Goal: Task Accomplishment & Management: Use online tool/utility

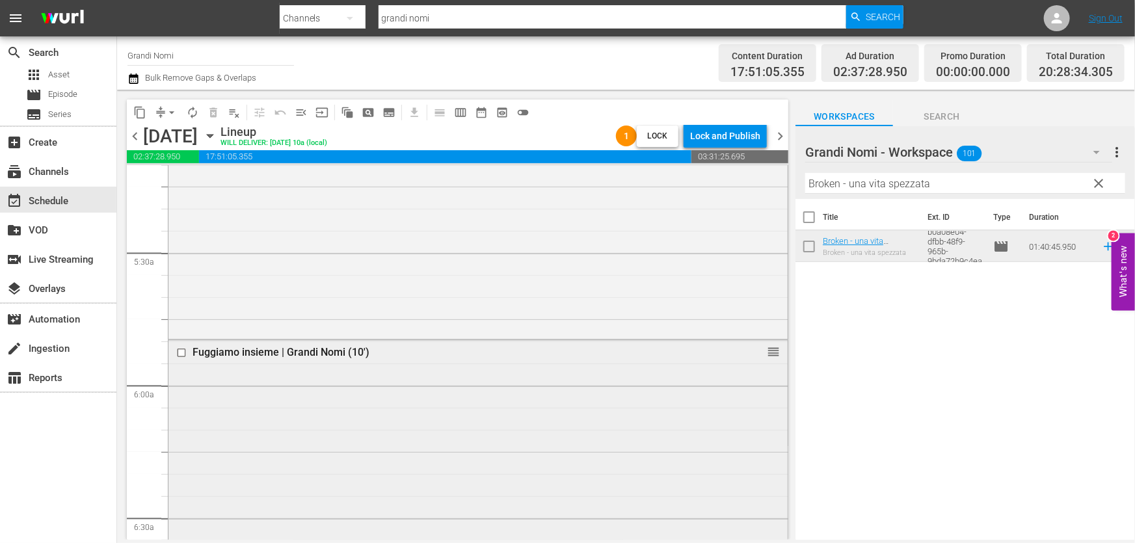
scroll to position [1477, 0]
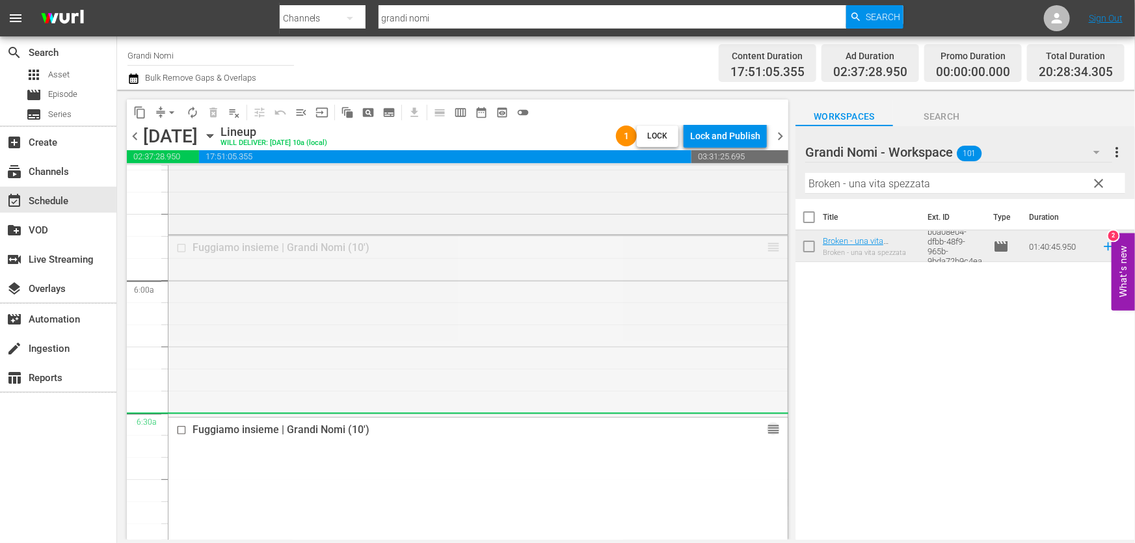
drag, startPoint x: 761, startPoint y: 250, endPoint x: 941, endPoint y: 198, distance: 186.7
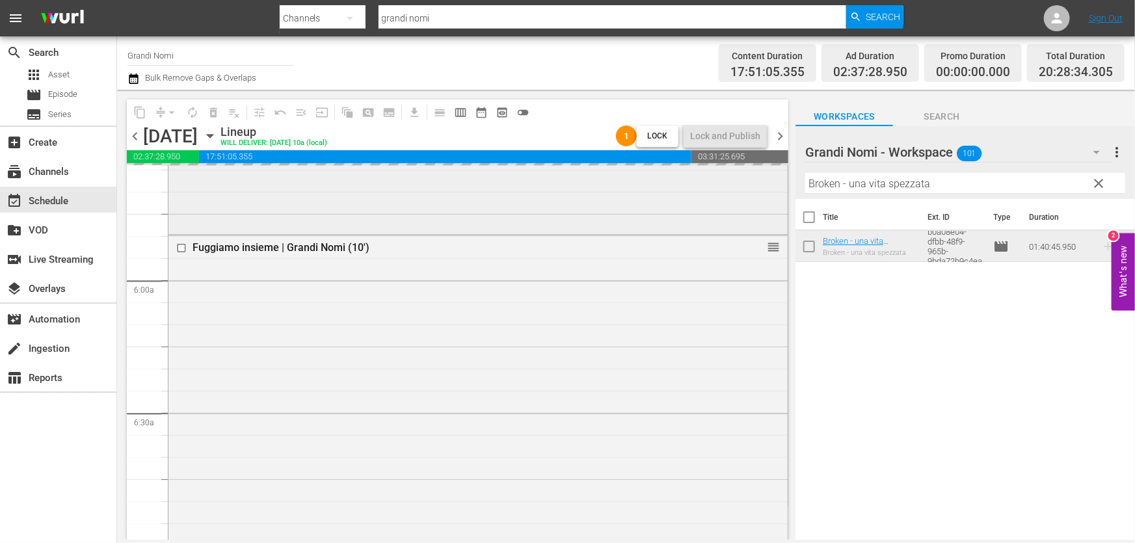
drag, startPoint x: 970, startPoint y: 188, endPoint x: 456, endPoint y: 221, distance: 514.7
click at [456, 221] on div "content_copy compress arrow_drop_down autorenew_outlined delete_forever_outline…" at bounding box center [626, 315] width 1018 height 450
paste input "La regina degli scacchi"
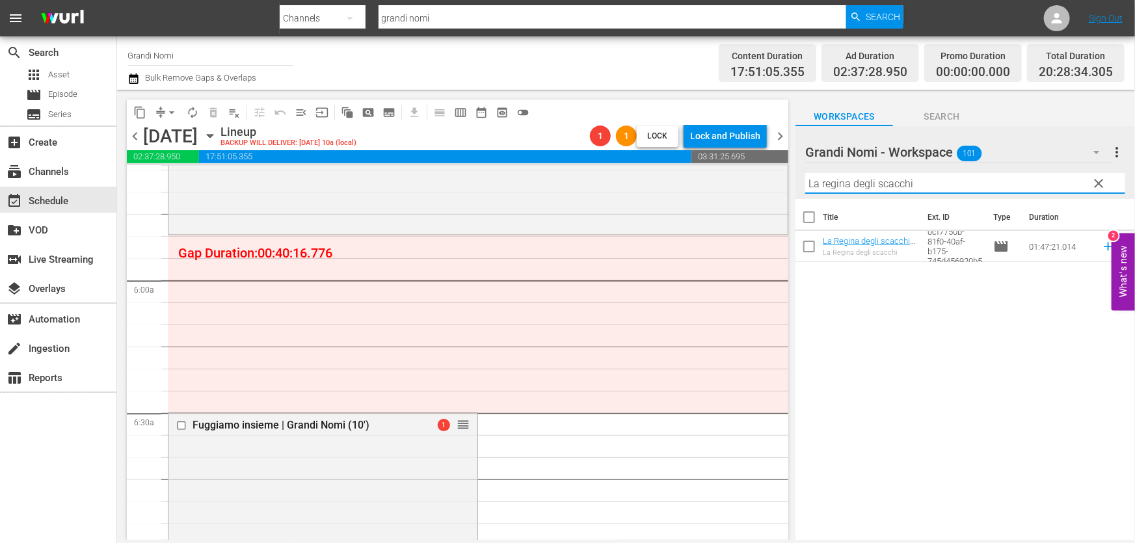
type input "La regina degli scacchi"
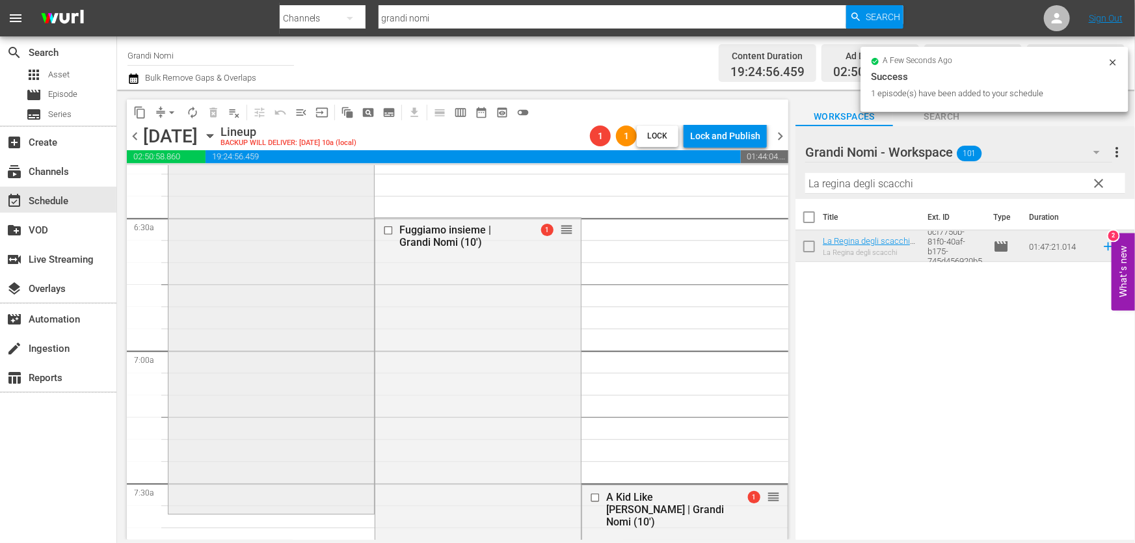
scroll to position [1714, 0]
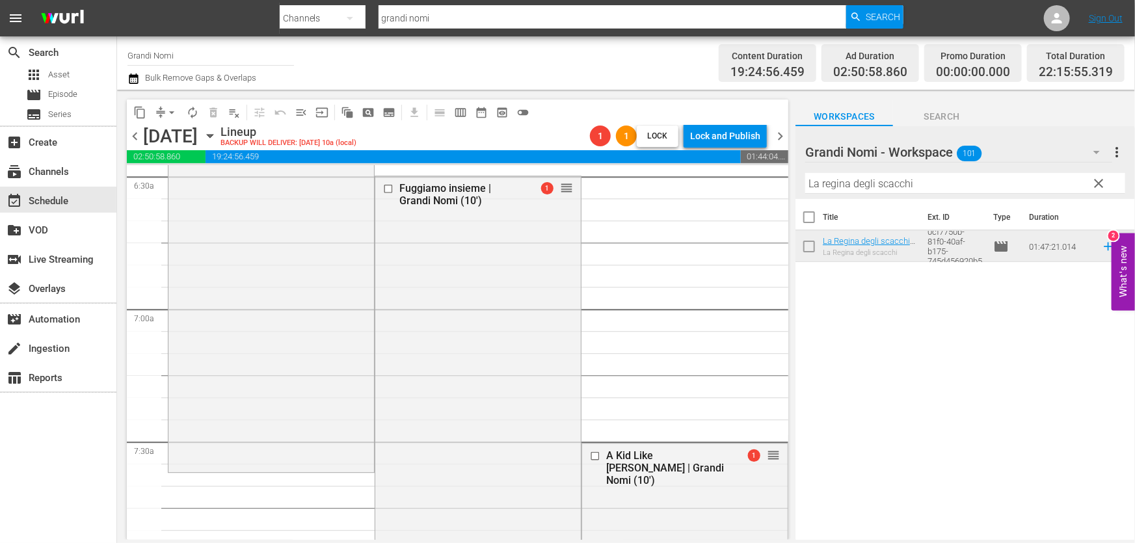
click at [136, 73] on icon "button" at bounding box center [133, 79] width 12 height 16
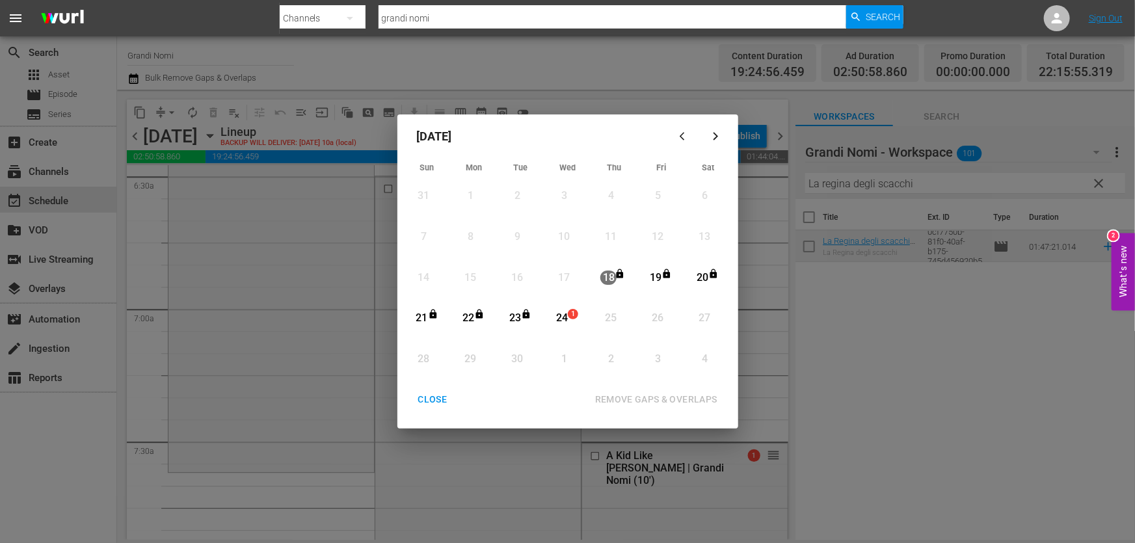
click at [557, 313] on div "24" at bounding box center [561, 318] width 16 height 15
click at [642, 393] on div "REMOVE GAPS & OVERLAPS" at bounding box center [656, 399] width 143 height 16
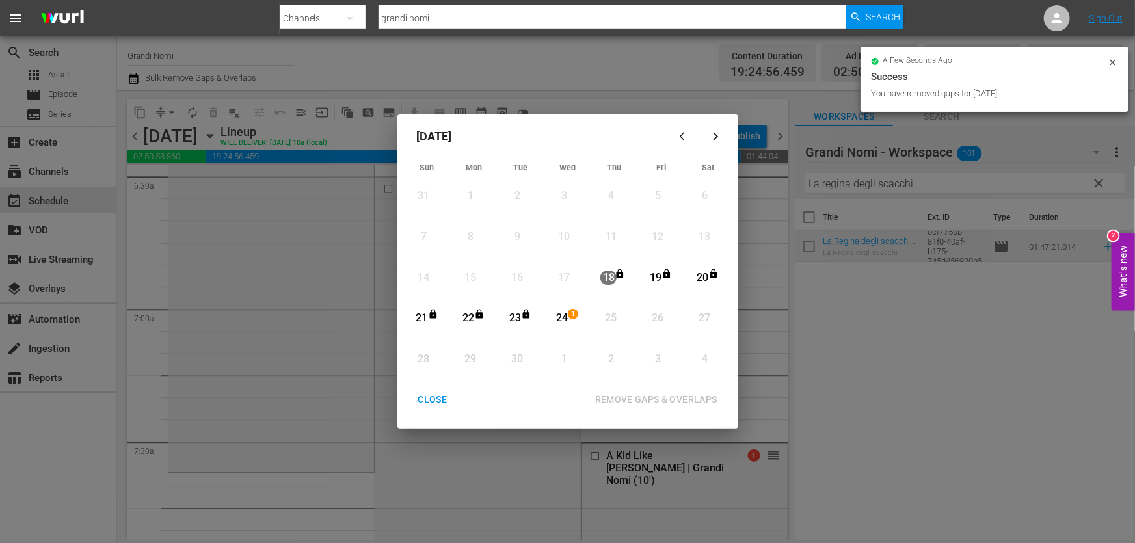
click at [429, 398] on div "CLOSE" at bounding box center [433, 399] width 50 height 16
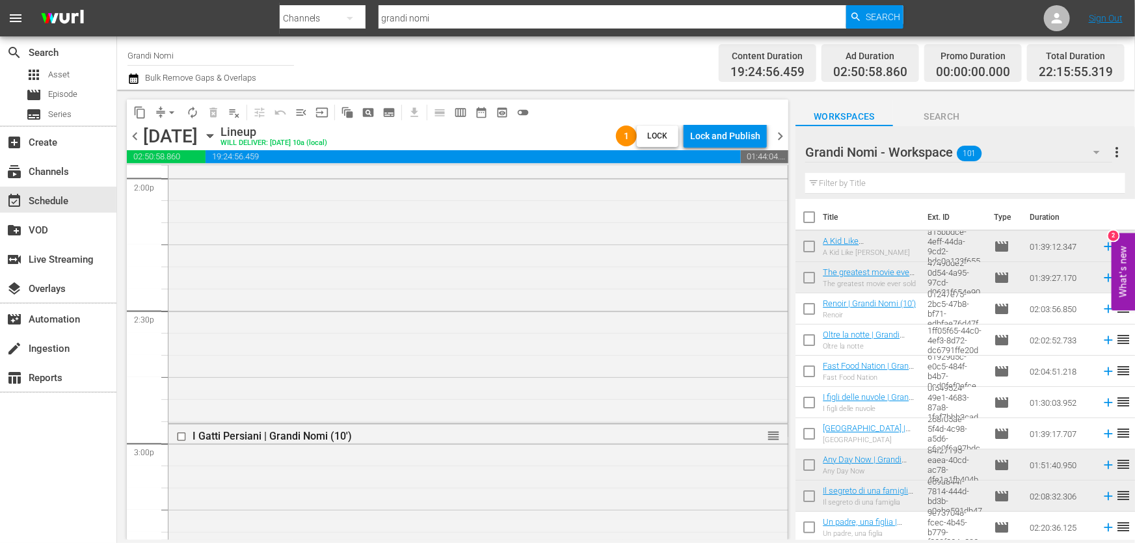
scroll to position [3755, 0]
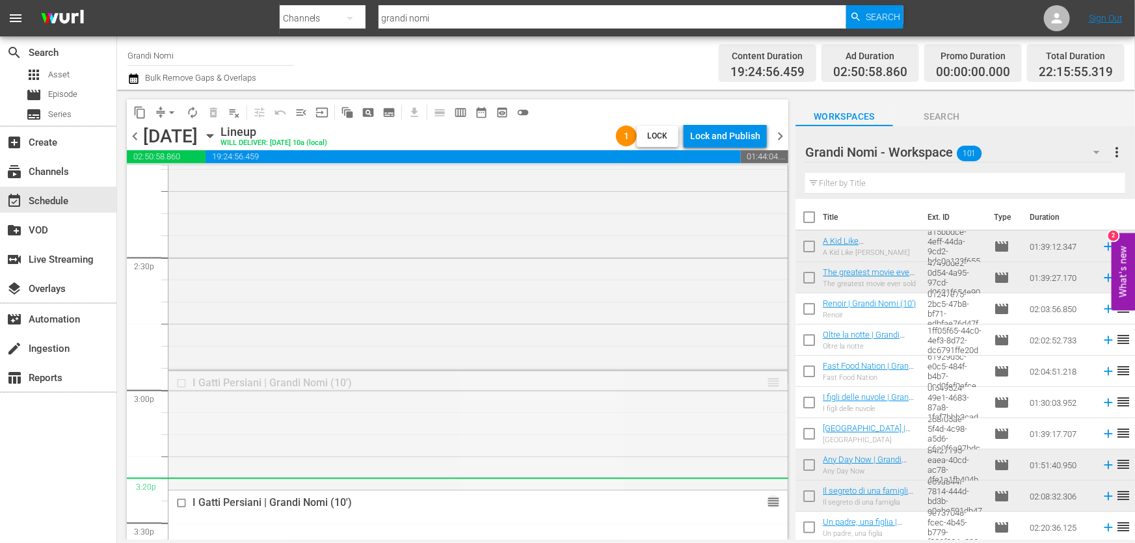
drag, startPoint x: 763, startPoint y: 384, endPoint x: 766, endPoint y: 505, distance: 120.3
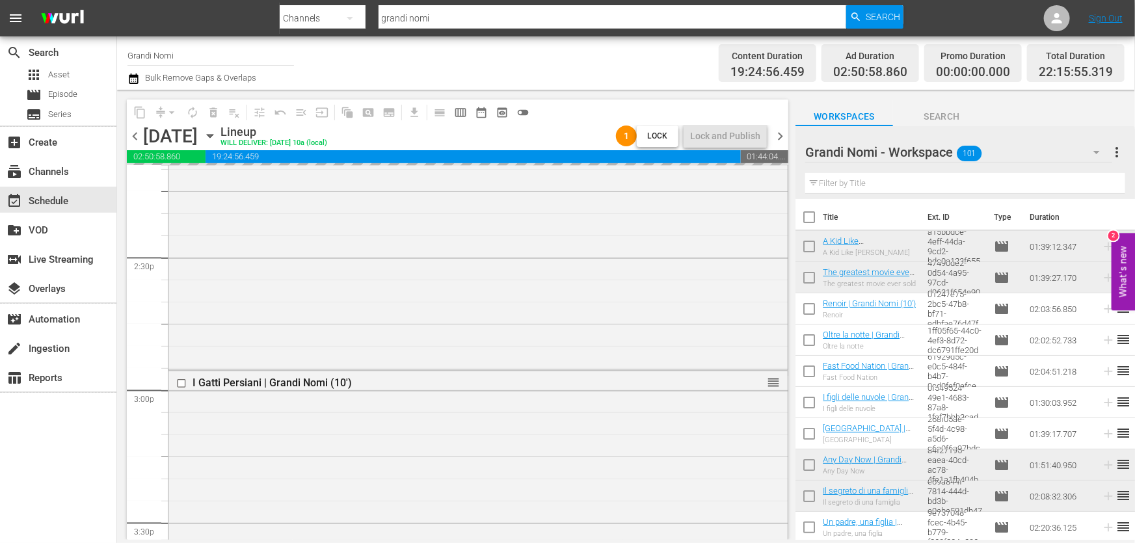
click at [872, 177] on input "text" at bounding box center [965, 183] width 320 height 21
paste input "Oltre la notte"
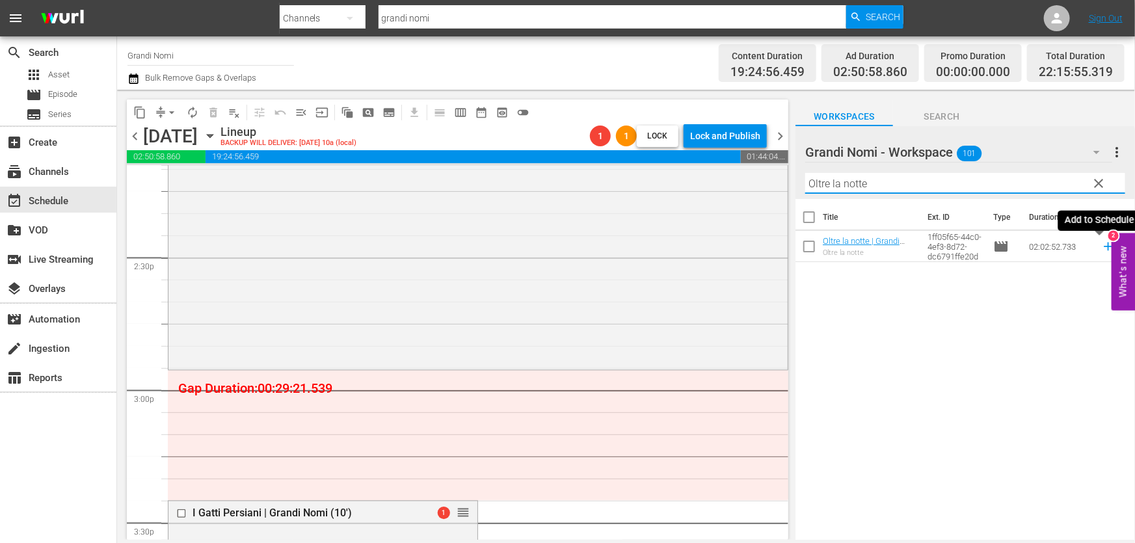
type input "Oltre la notte"
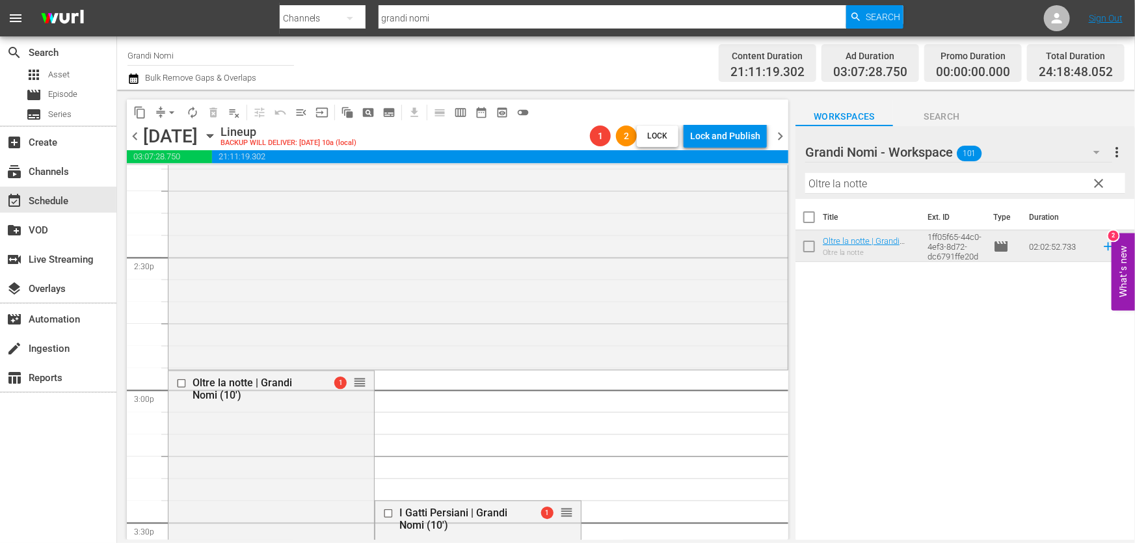
click at [131, 81] on icon "button" at bounding box center [133, 78] width 9 height 10
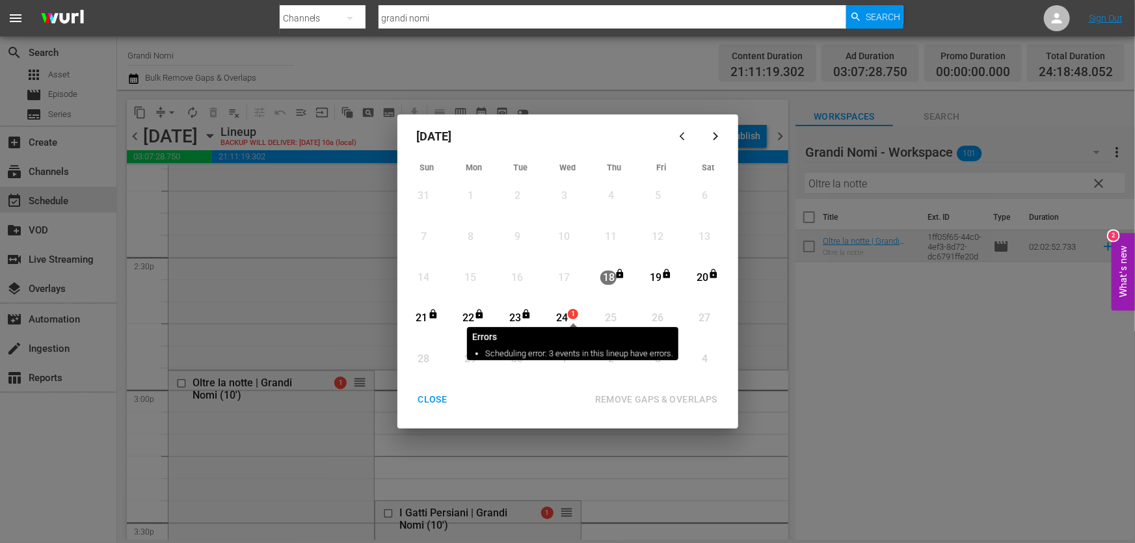
click at [572, 315] on span "1" at bounding box center [572, 314] width 9 height 10
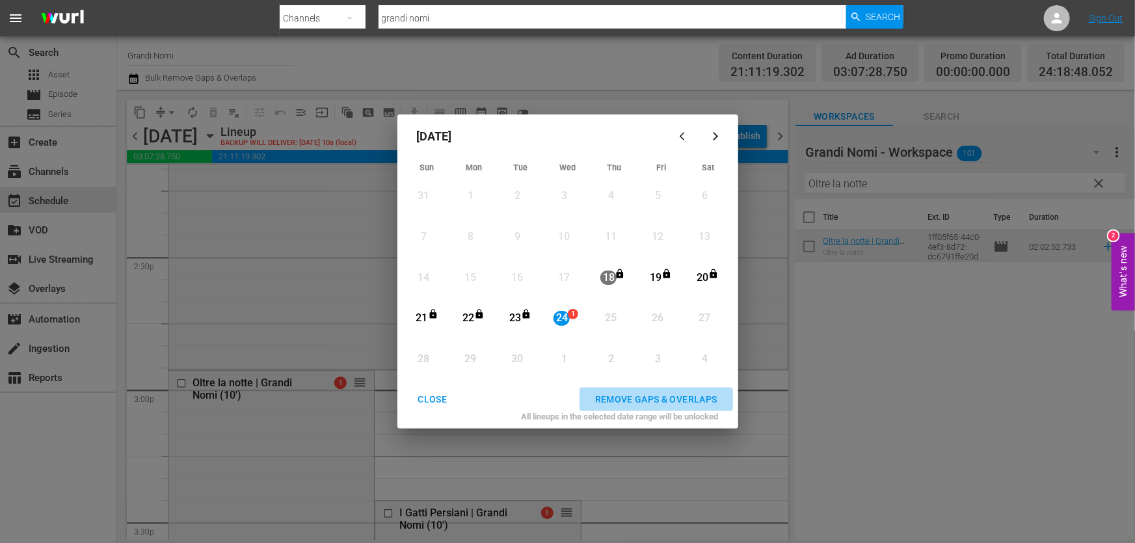
click at [670, 397] on div "REMOVE GAPS & OVERLAPS" at bounding box center [656, 399] width 143 height 16
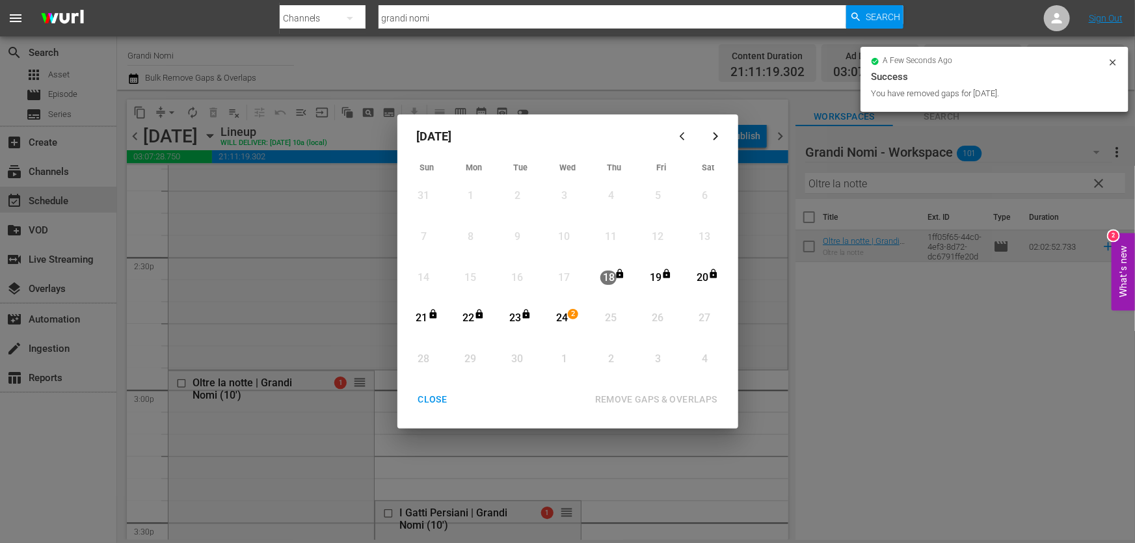
click at [431, 399] on div "CLOSE" at bounding box center [433, 399] width 50 height 16
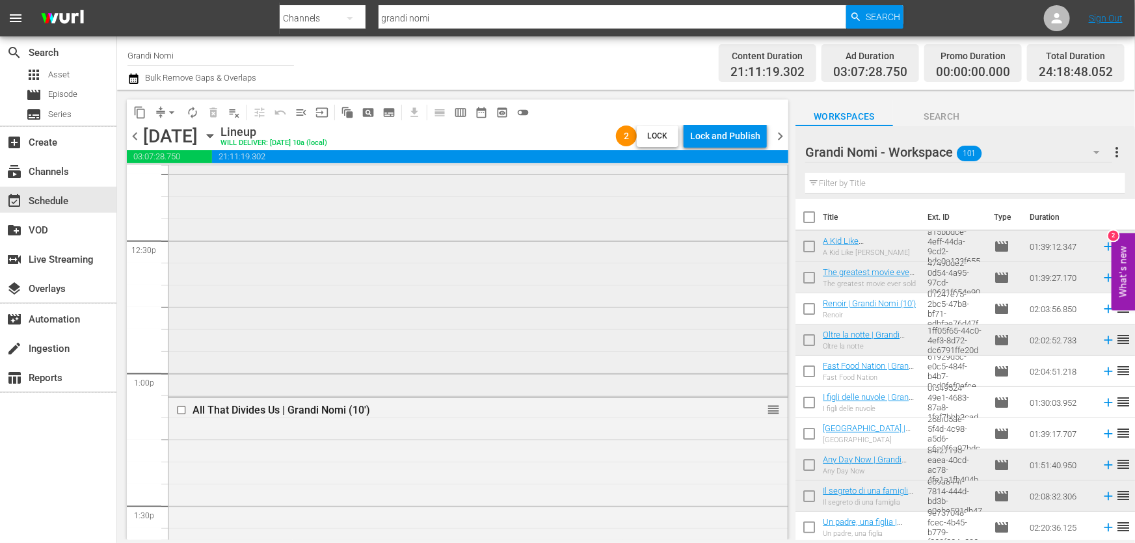
scroll to position [3369, 0]
click at [180, 287] on div at bounding box center [183, 283] width 20 height 16
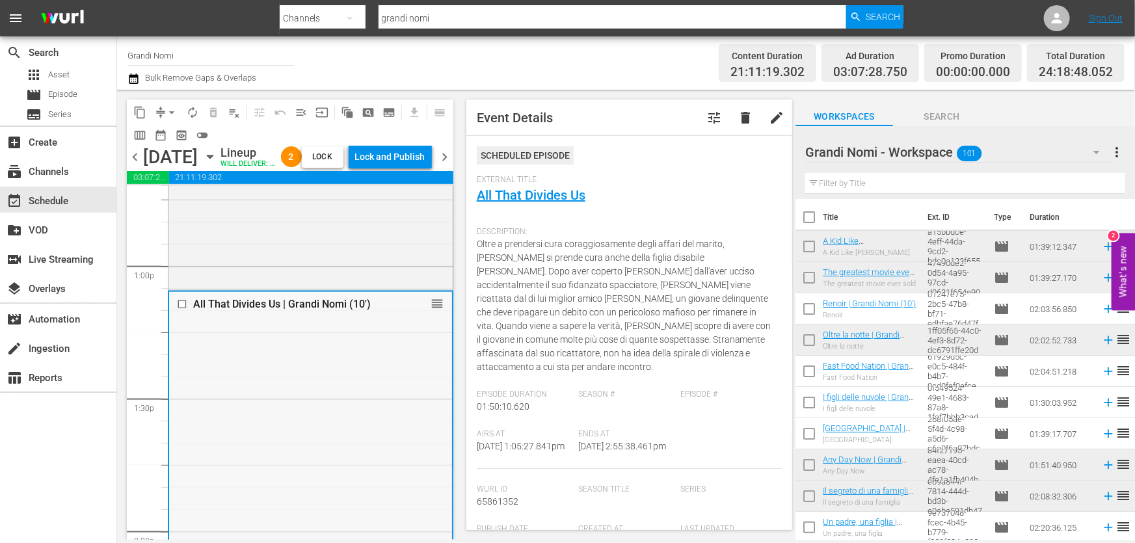
click at [182, 309] on input "checkbox" at bounding box center [184, 303] width 14 height 11
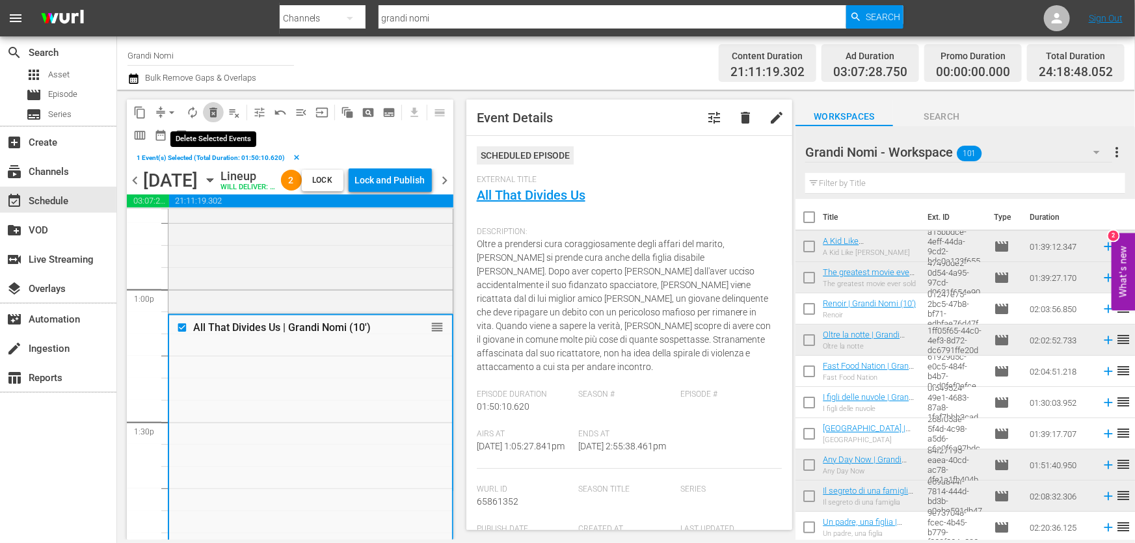
click at [215, 111] on span "delete_forever_outlined" at bounding box center [213, 112] width 13 height 13
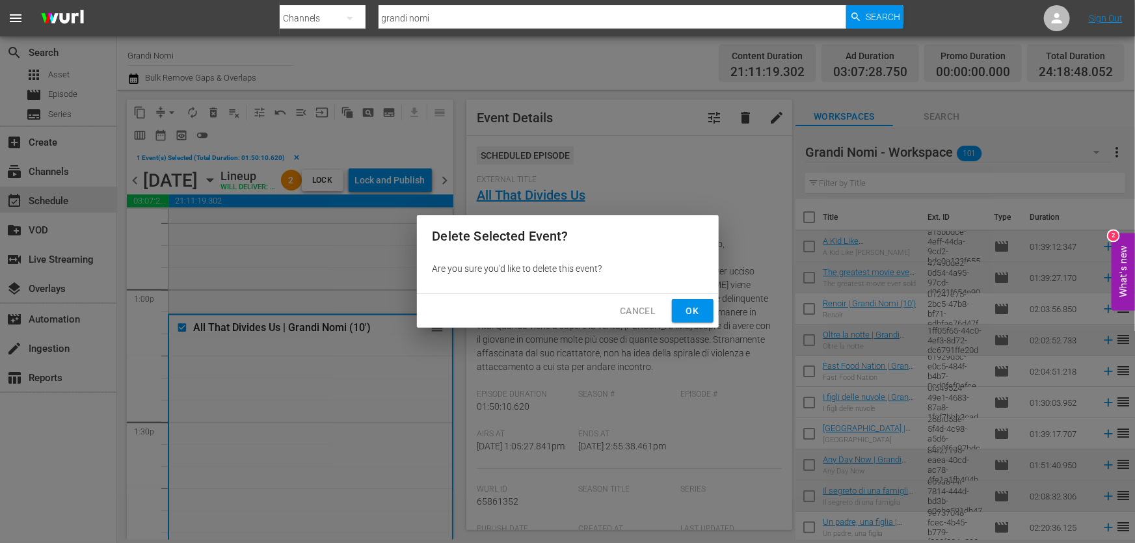
click at [702, 304] on span "Ok" at bounding box center [692, 311] width 21 height 16
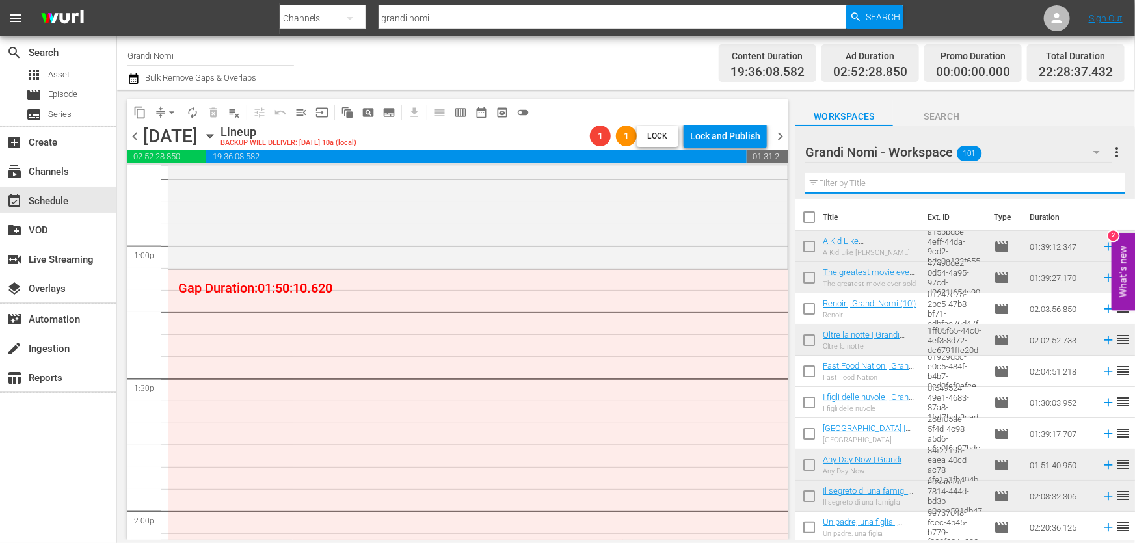
click at [886, 185] on input "text" at bounding box center [965, 183] width 320 height 21
paste input "La ragazza senza nome"
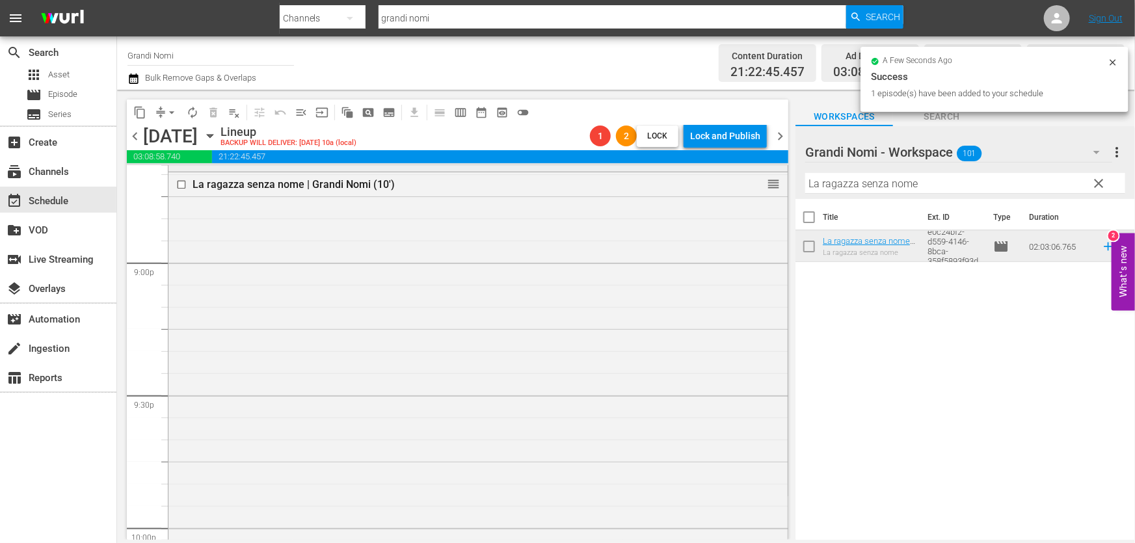
scroll to position [5475, 0]
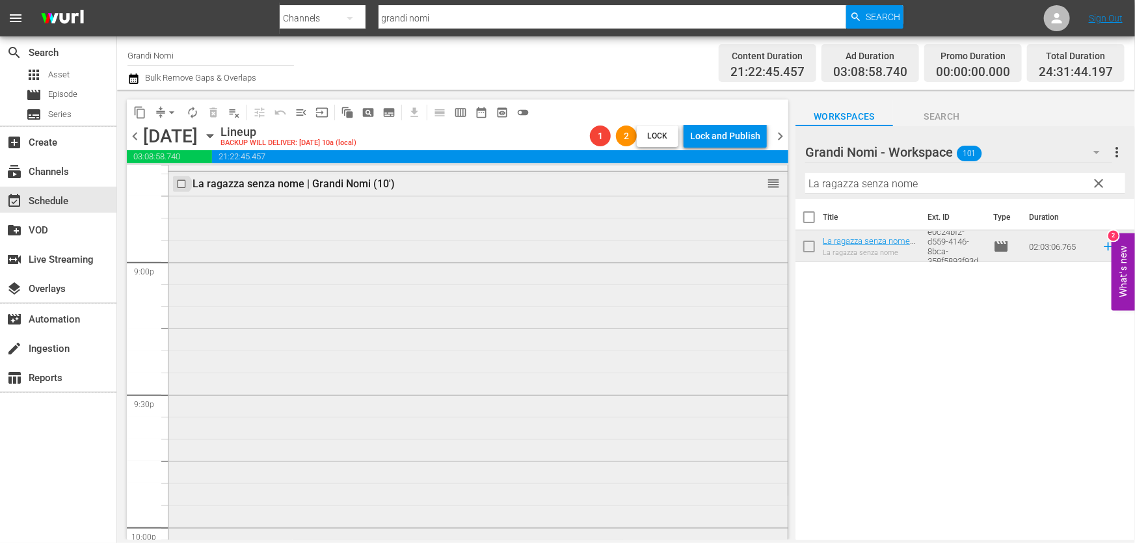
click at [178, 188] on input "checkbox" at bounding box center [183, 184] width 14 height 11
click at [207, 111] on span "delete_forever_outlined" at bounding box center [213, 112] width 13 height 13
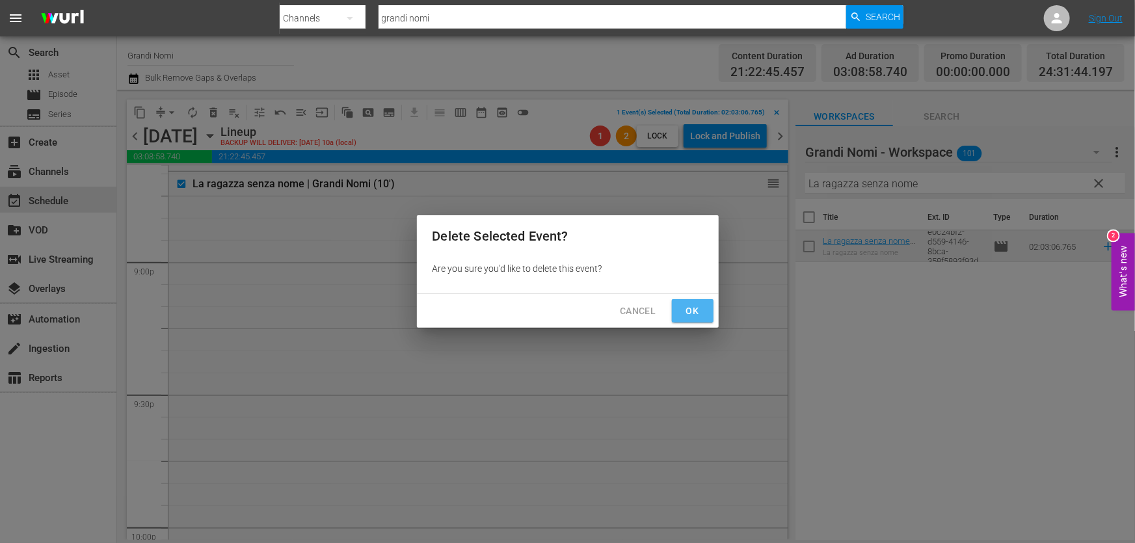
click at [699, 305] on span "Ok" at bounding box center [692, 311] width 21 height 16
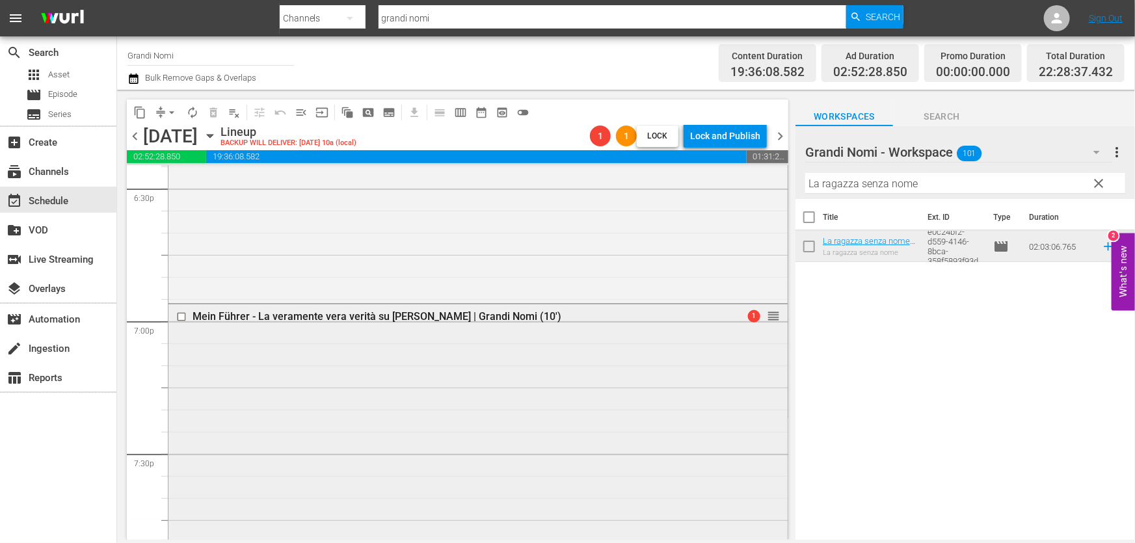
scroll to position [4883, 0]
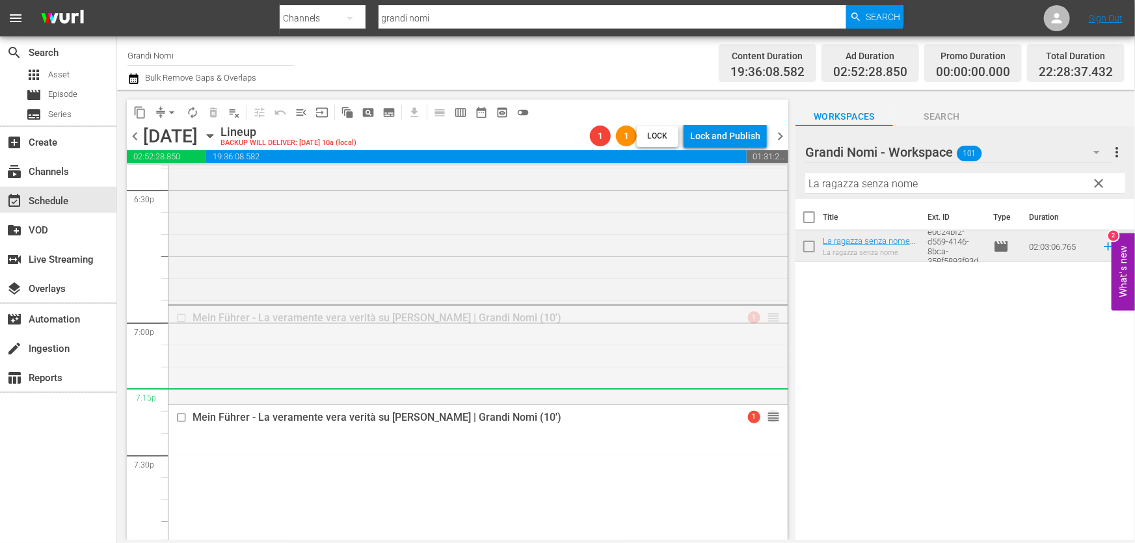
drag, startPoint x: 766, startPoint y: 317, endPoint x: 733, endPoint y: 508, distance: 194.0
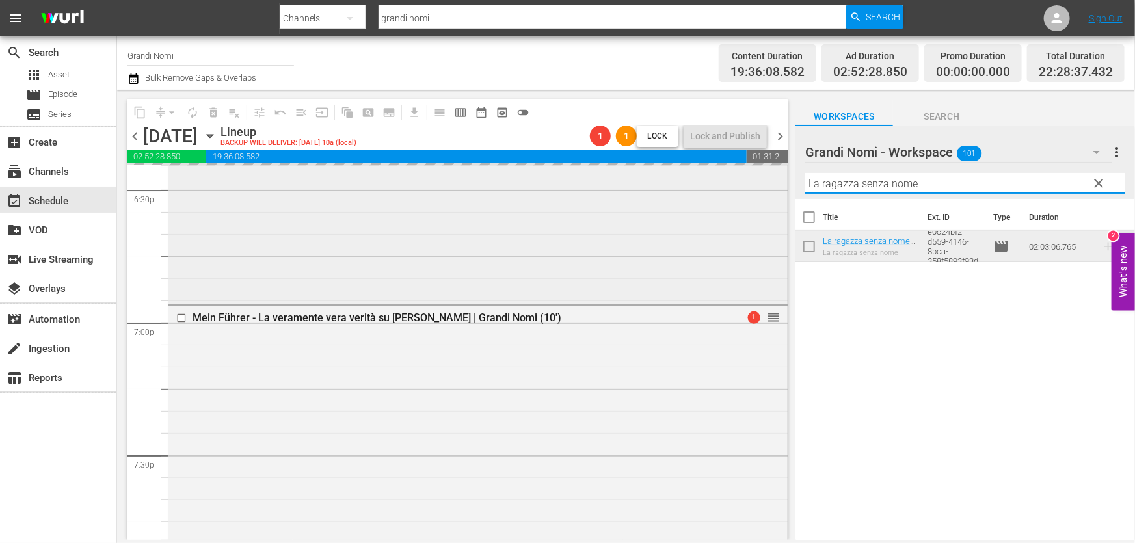
drag, startPoint x: 943, startPoint y: 175, endPoint x: 523, endPoint y: 217, distance: 421.5
click at [525, 217] on div "content_copy compress arrow_drop_down autorenew_outlined delete_forever_outline…" at bounding box center [626, 315] width 1018 height 450
paste input "All That Divides Us"
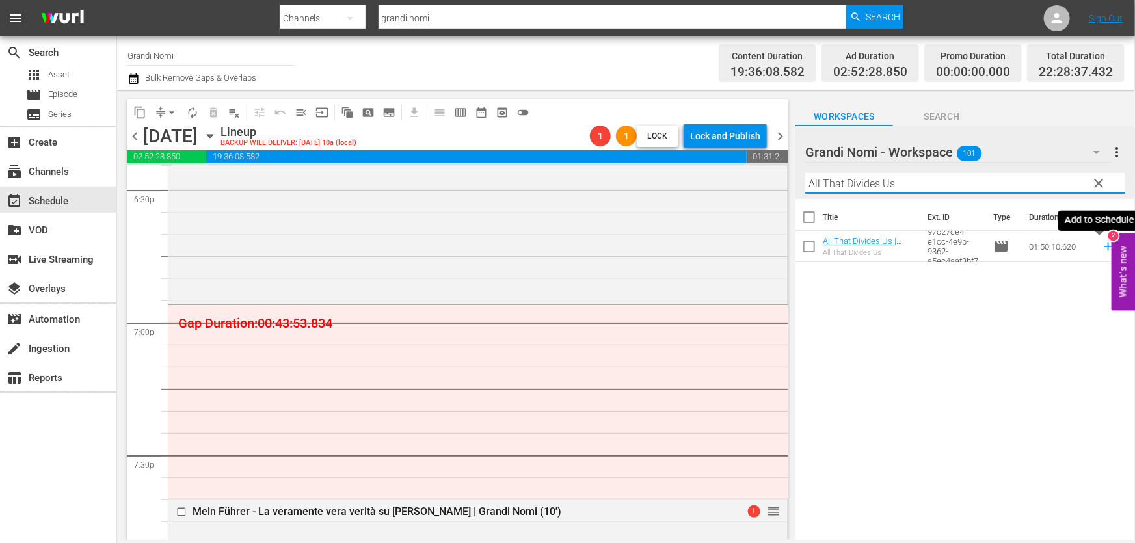
type input "All That Divides Us"
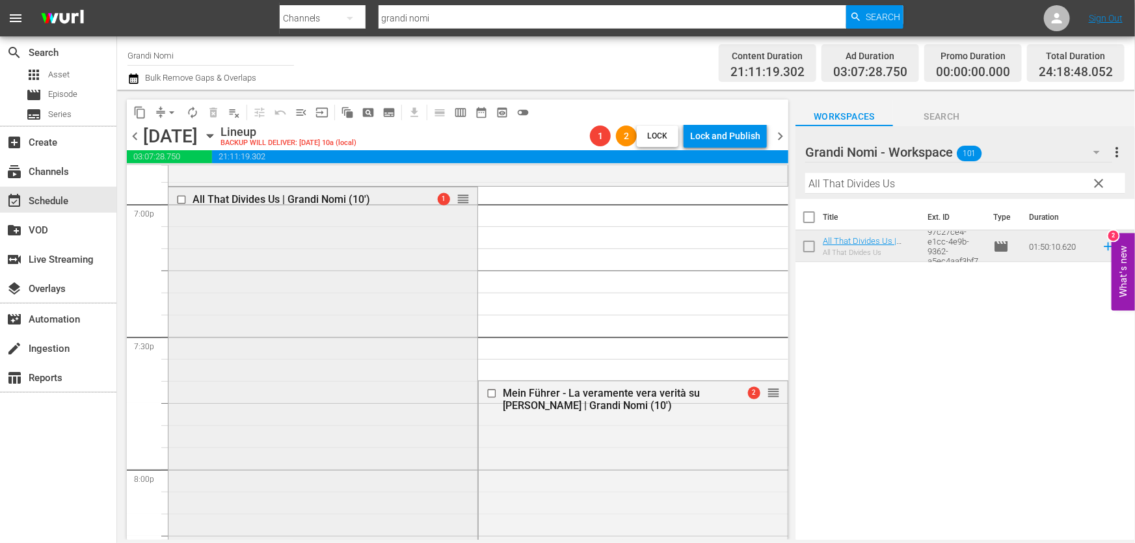
scroll to position [5120, 0]
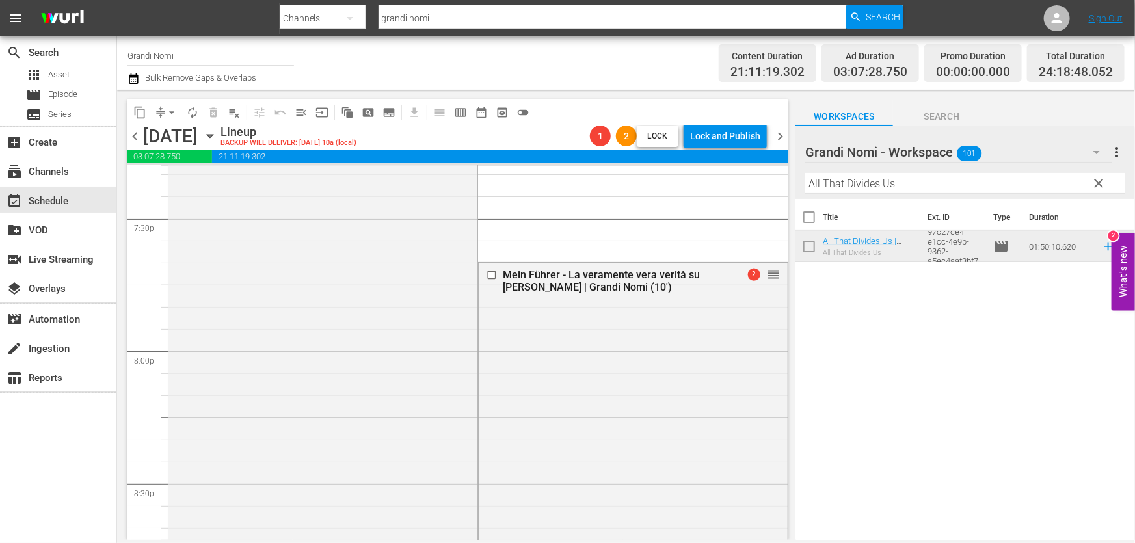
click at [133, 73] on icon "button" at bounding box center [133, 79] width 12 height 16
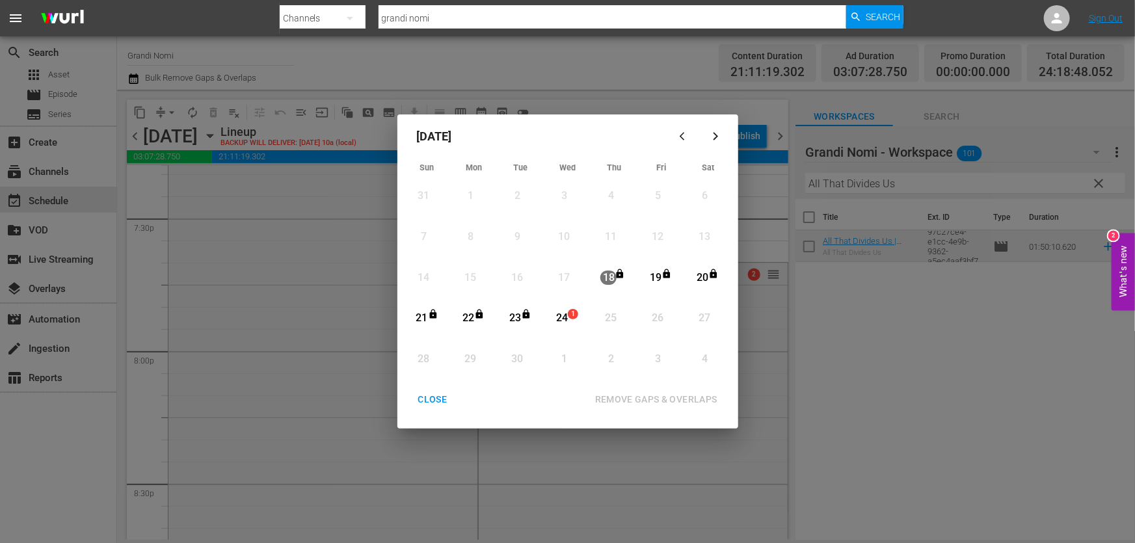
click at [556, 320] on div "24" at bounding box center [561, 318] width 16 height 15
click at [623, 397] on div "REMOVE GAPS & OVERLAPS" at bounding box center [656, 399] width 143 height 16
click at [434, 395] on div "CLOSE" at bounding box center [433, 399] width 50 height 16
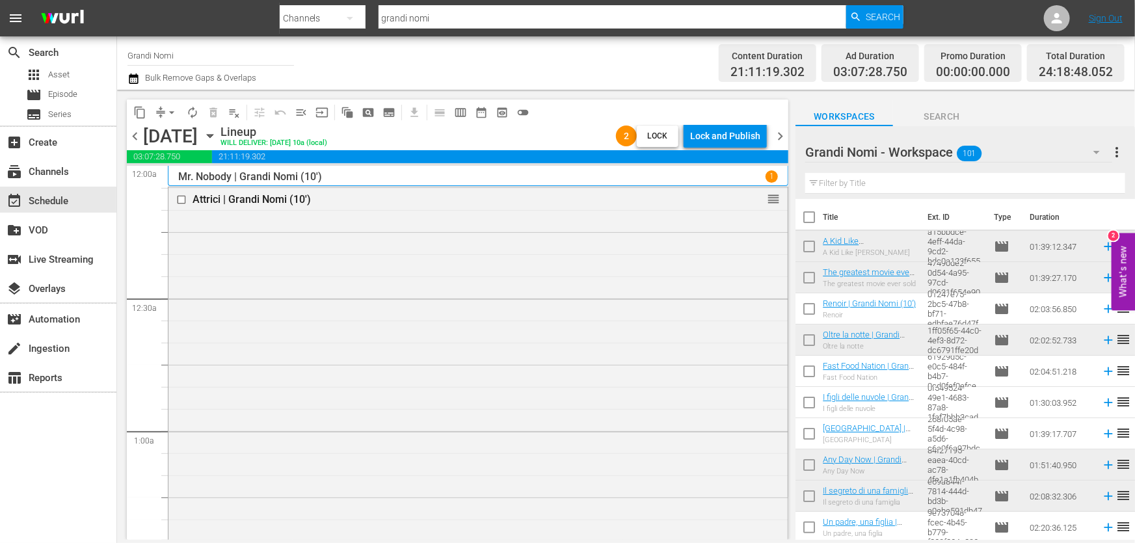
click at [137, 138] on span "chevron_left" at bounding box center [135, 136] width 16 height 16
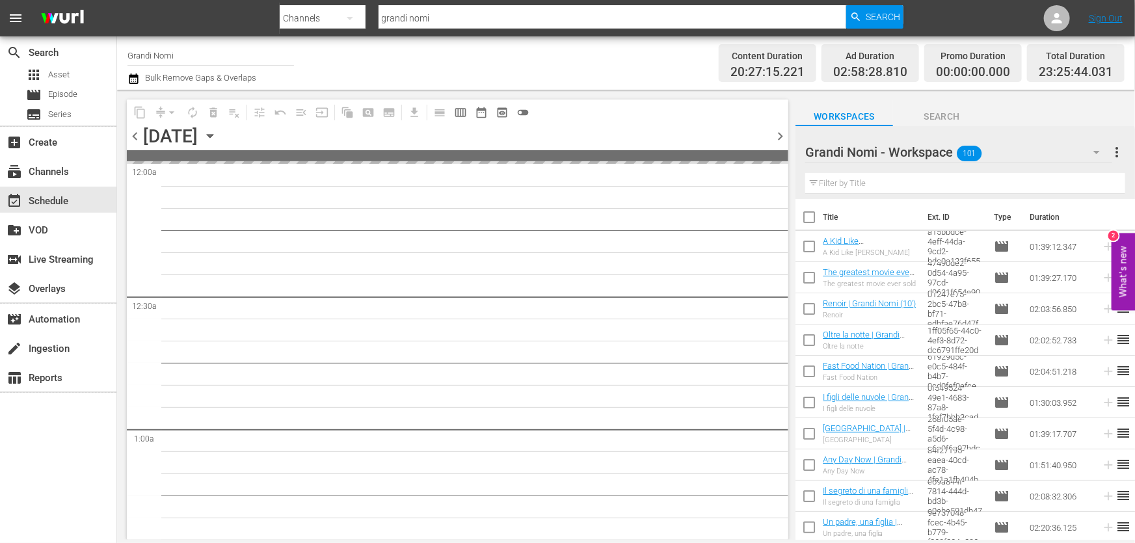
click at [137, 138] on span "chevron_left" at bounding box center [135, 136] width 16 height 16
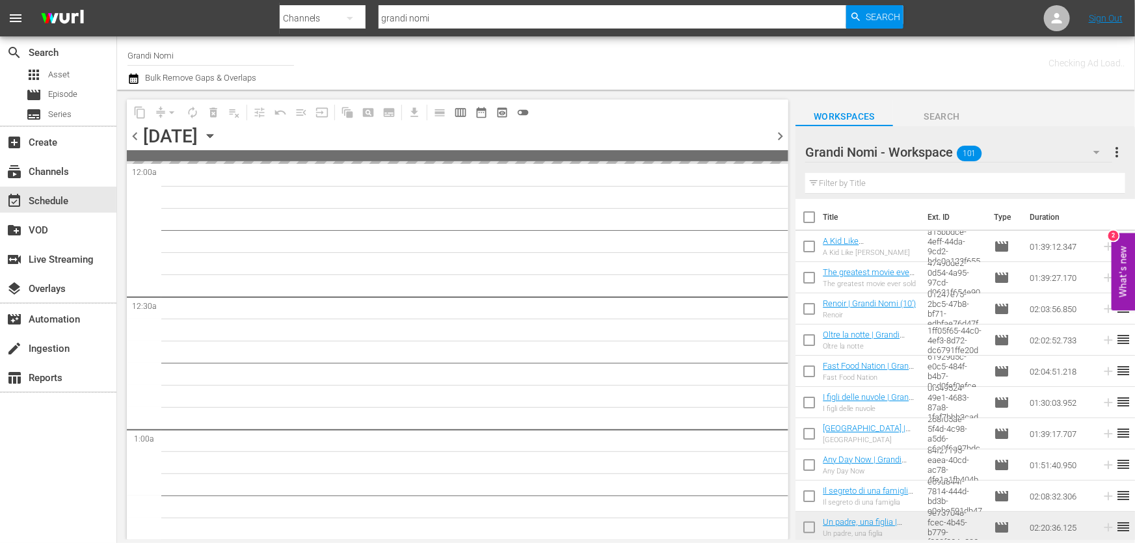
click at [137, 138] on span "chevron_left" at bounding box center [135, 136] width 16 height 16
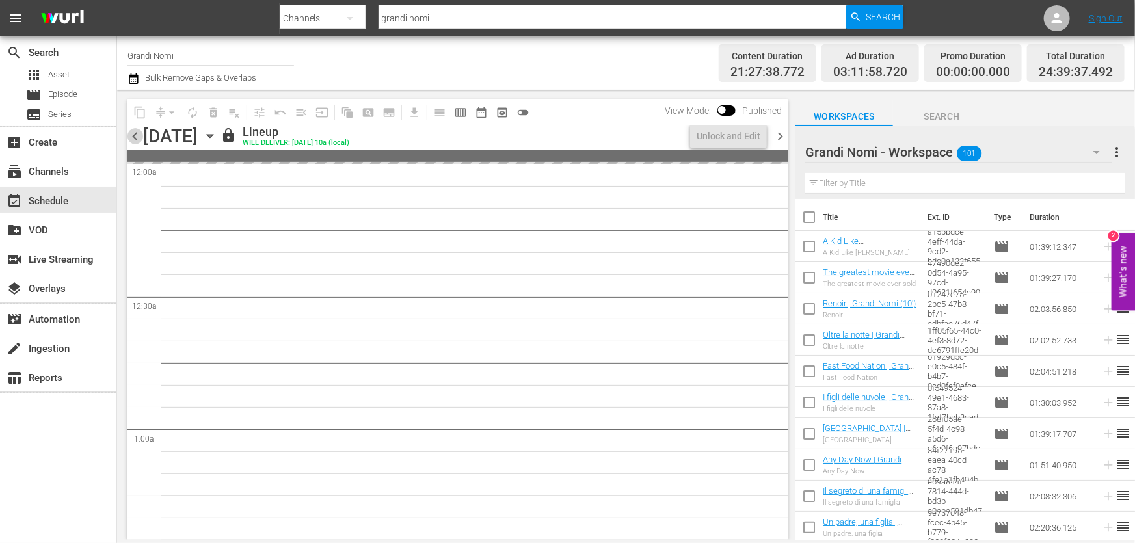
click at [137, 138] on span "chevron_left" at bounding box center [135, 136] width 16 height 16
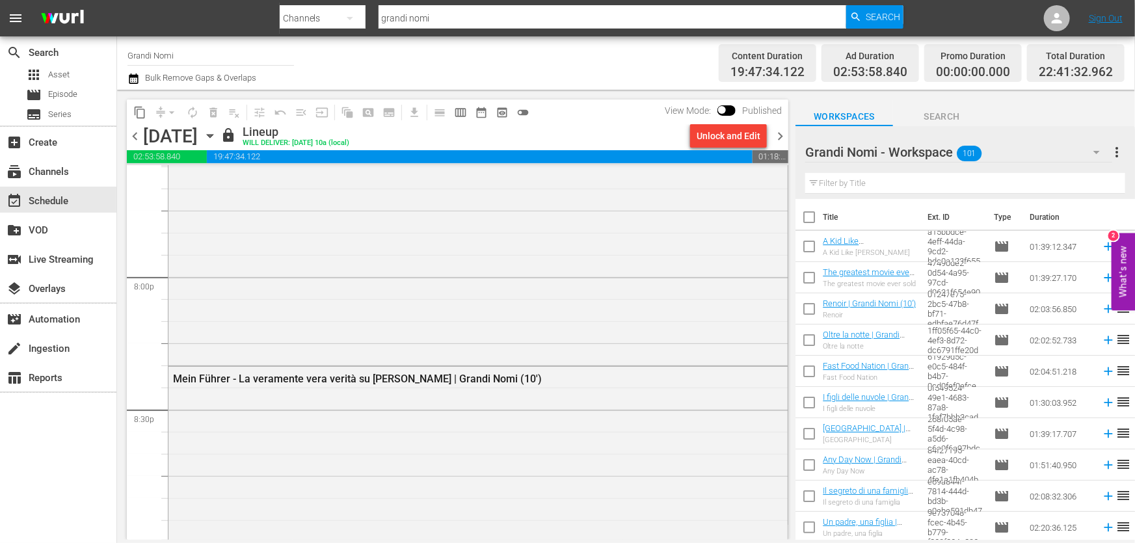
scroll to position [5215, 0]
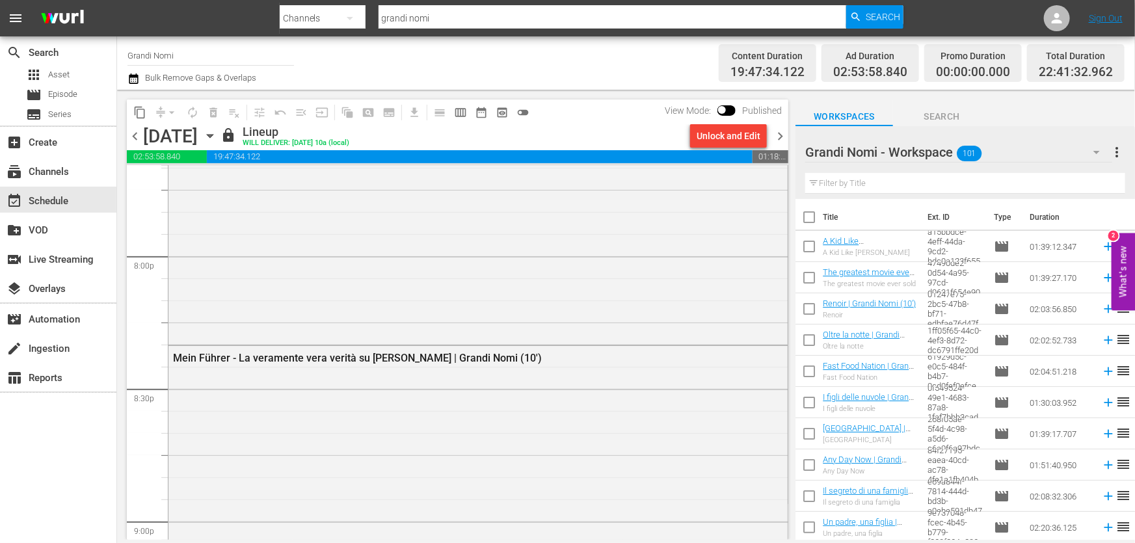
click at [780, 138] on span "chevron_right" at bounding box center [780, 136] width 16 height 16
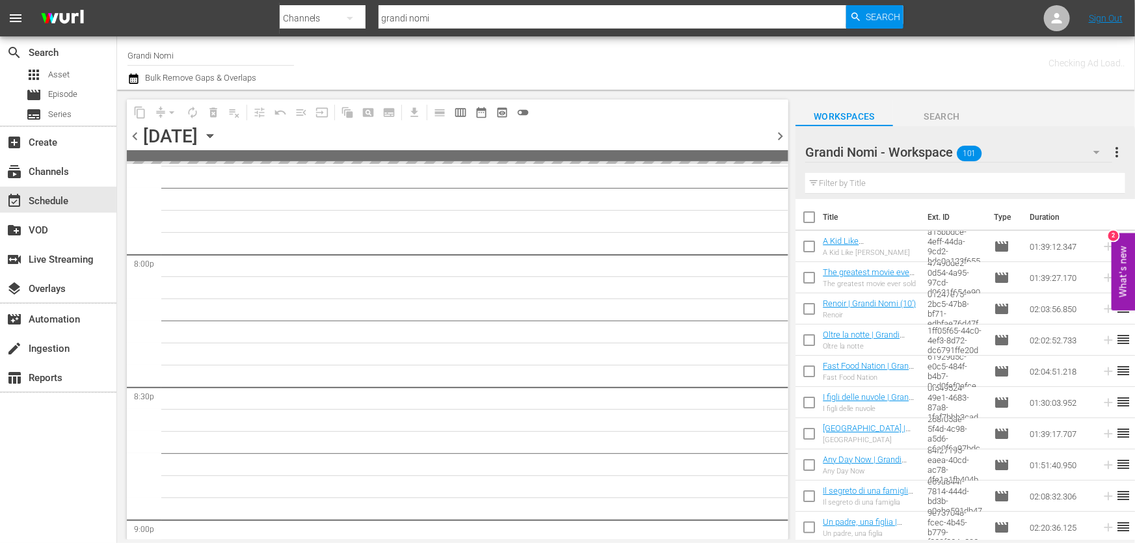
scroll to position [5348, 0]
click at [780, 138] on span "chevron_right" at bounding box center [780, 136] width 16 height 16
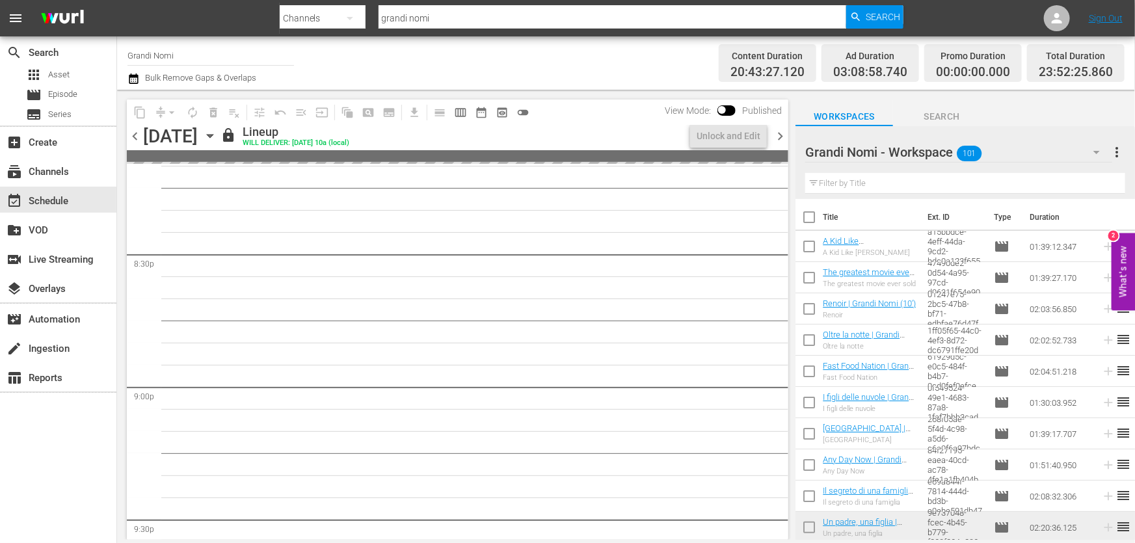
click at [780, 138] on span "chevron_right" at bounding box center [780, 136] width 16 height 16
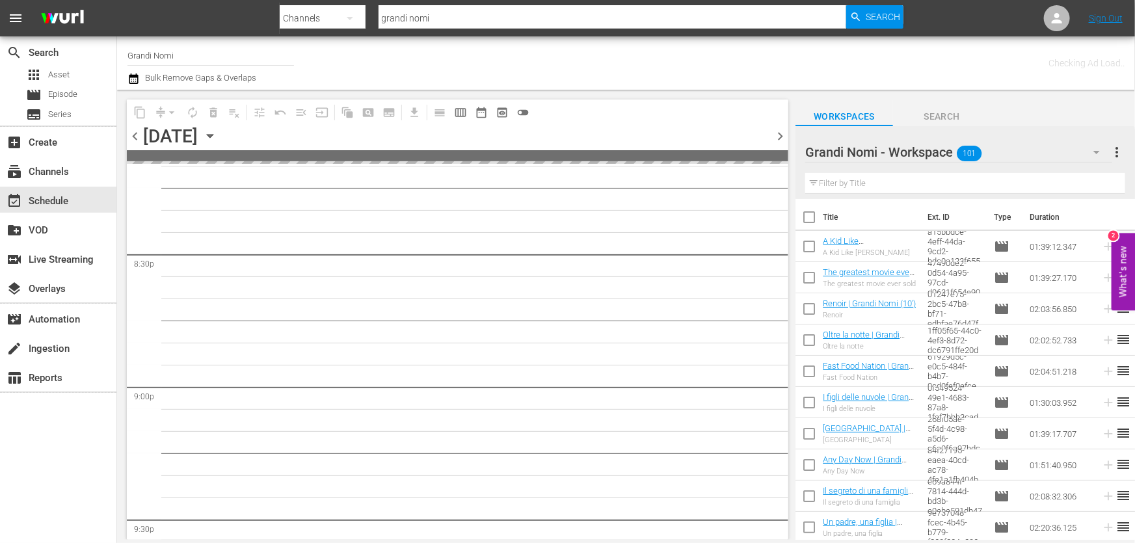
scroll to position [5480, 0]
click at [780, 138] on span "chevron_right" at bounding box center [780, 136] width 16 height 16
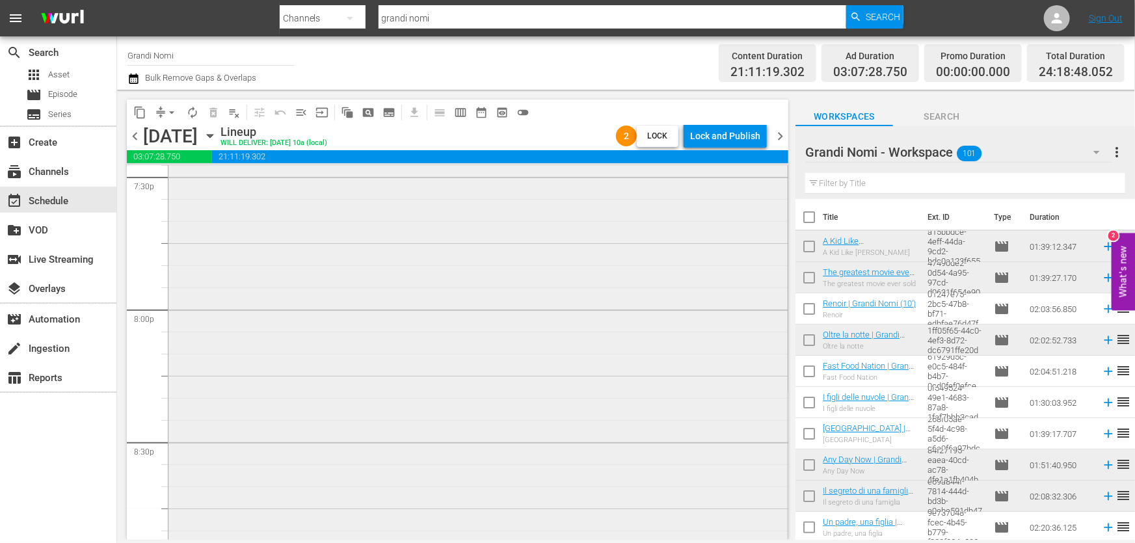
scroll to position [5268, 0]
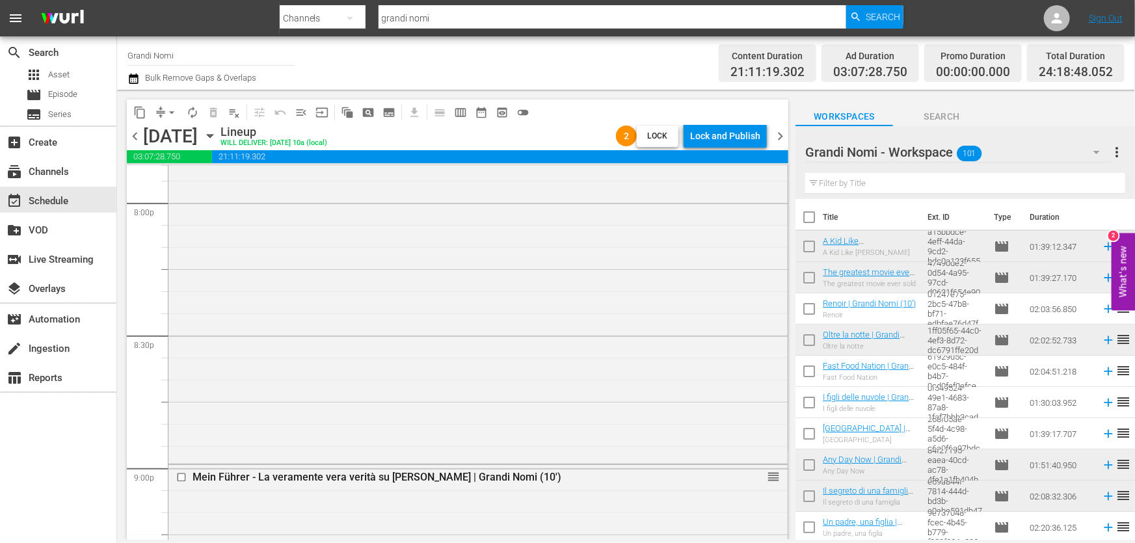
click at [137, 81] on icon "button" at bounding box center [133, 78] width 9 height 10
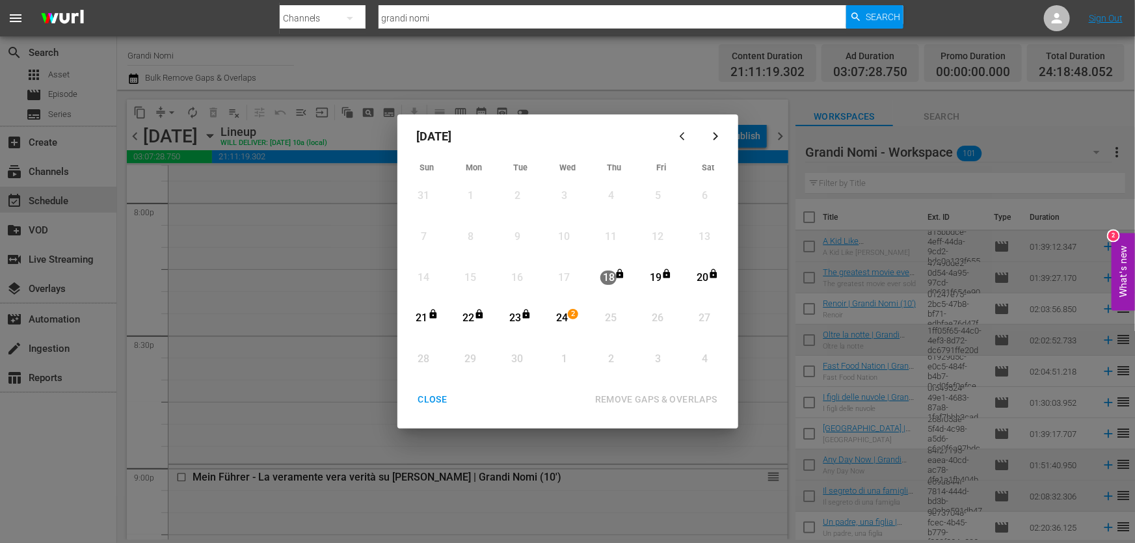
click at [562, 315] on div "24" at bounding box center [561, 318] width 16 height 15
click at [630, 399] on div "REMOVE GAPS & OVERLAPS" at bounding box center [656, 399] width 143 height 16
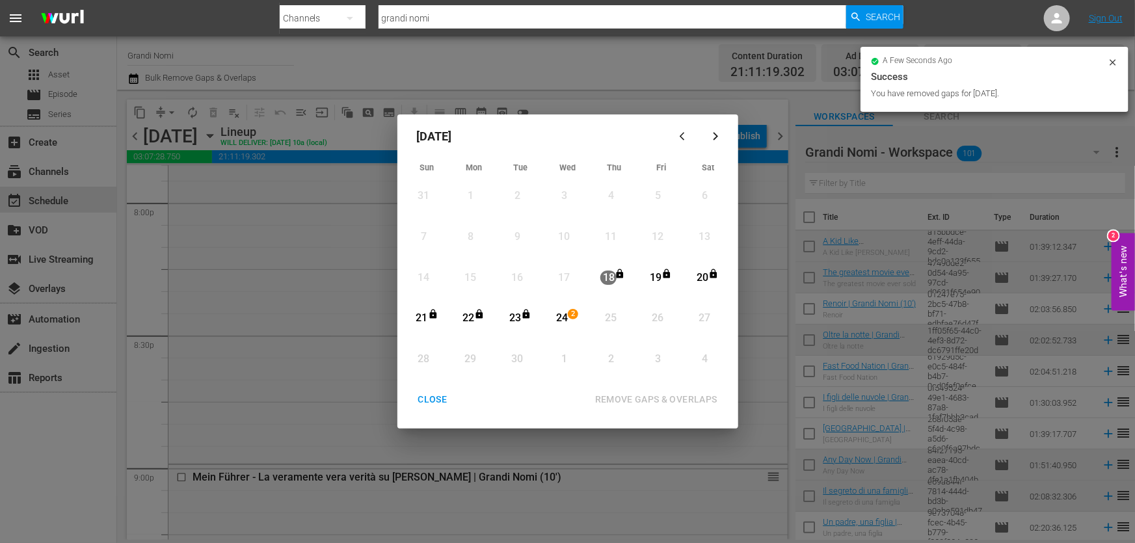
click at [438, 399] on div "CLOSE" at bounding box center [433, 399] width 50 height 16
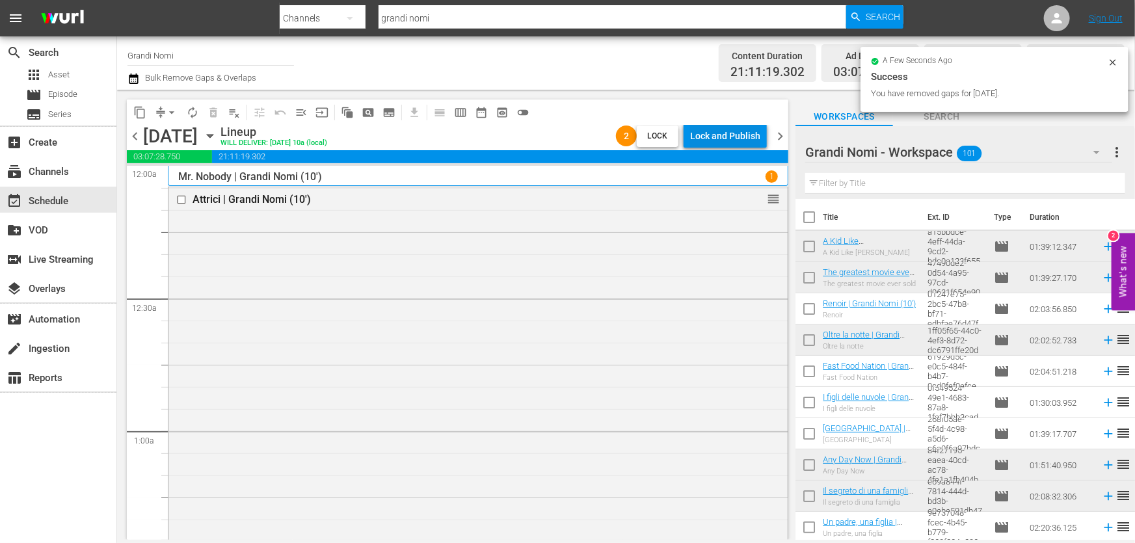
click at [743, 134] on div "Lock and Publish" at bounding box center [725, 135] width 70 height 23
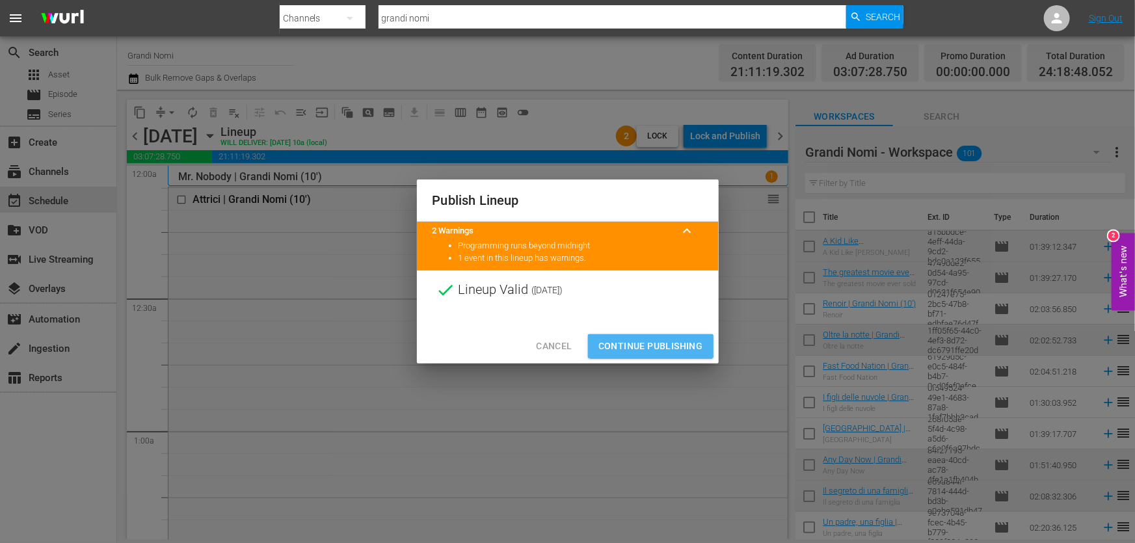
click at [642, 342] on span "Continue Publishing" at bounding box center [650, 346] width 105 height 16
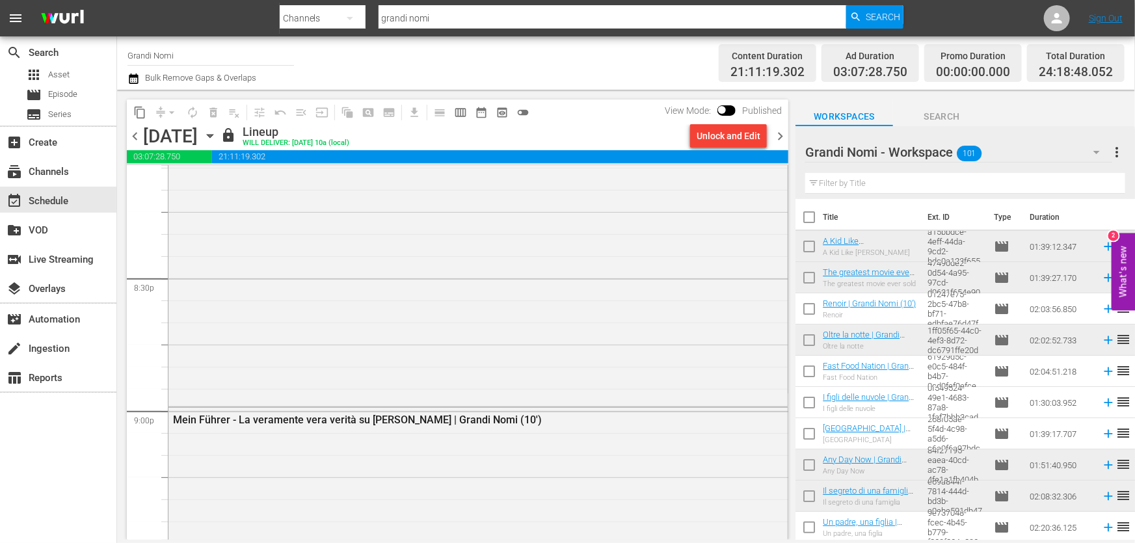
scroll to position [6095, 0]
